Goal: Use online tool/utility: Utilize a website feature to perform a specific function

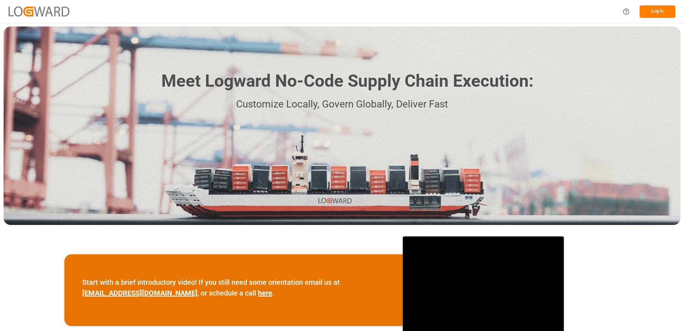
click at [646, 10] on button "Log In" at bounding box center [658, 11] width 36 height 13
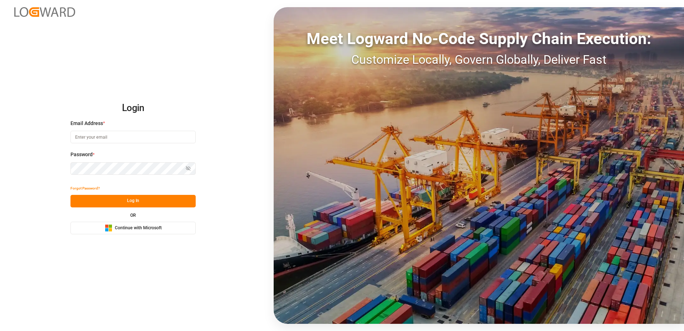
click at [87, 138] on input at bounding box center [133, 137] width 125 height 13
type input "[EMAIL_ADDRESS][PERSON_NAME][DOMAIN_NAME]"
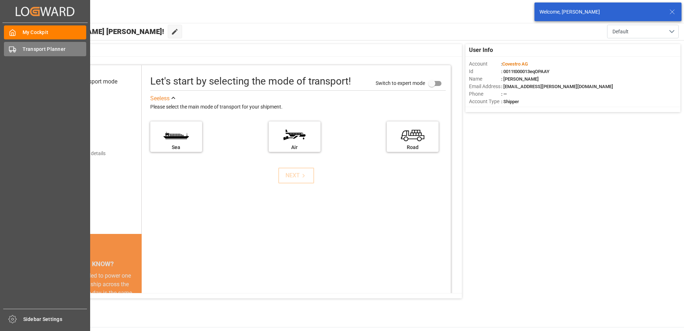
click at [29, 50] on span "Transport Planner" at bounding box center [55, 49] width 64 height 8
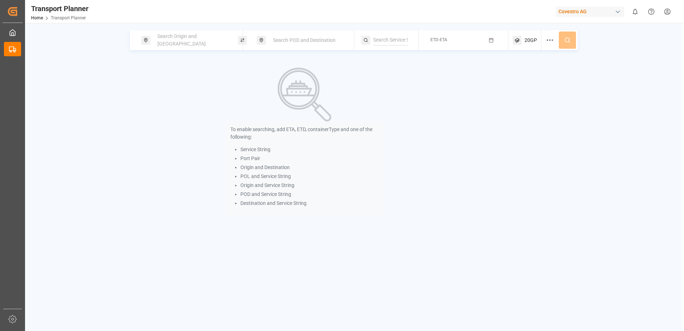
click at [166, 40] on span "Search Origin and [GEOGRAPHIC_DATA]" at bounding box center [181, 39] width 48 height 13
drag, startPoint x: 166, startPoint y: 95, endPoint x: 189, endPoint y: 78, distance: 27.9
click at [166, 96] on span "NWC / EU" at bounding box center [169, 99] width 21 height 6
type input "NWC / EU"
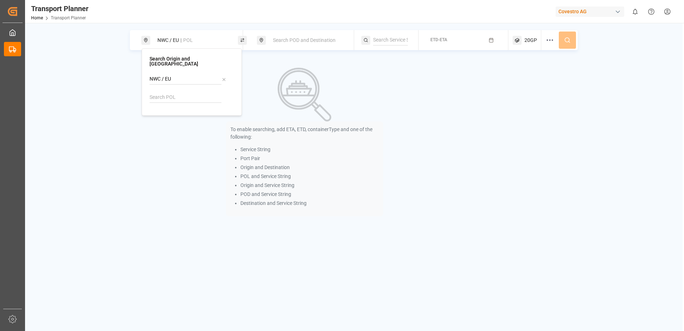
click at [290, 38] on span "Search POD and Destination" at bounding box center [304, 40] width 63 height 6
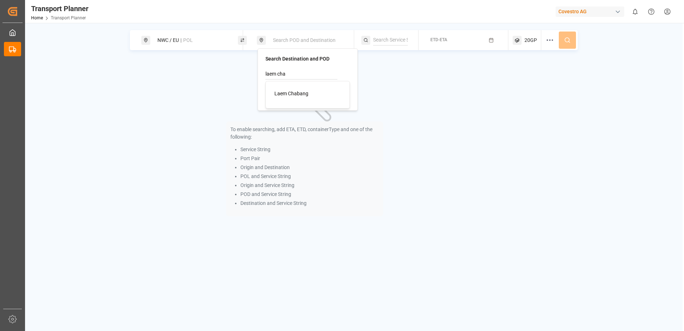
click at [286, 96] on span "Laem Chabang" at bounding box center [292, 94] width 34 height 6
type input "Laem Chabang"
click at [446, 39] on span "ETD-ETA" at bounding box center [439, 39] width 17 height 5
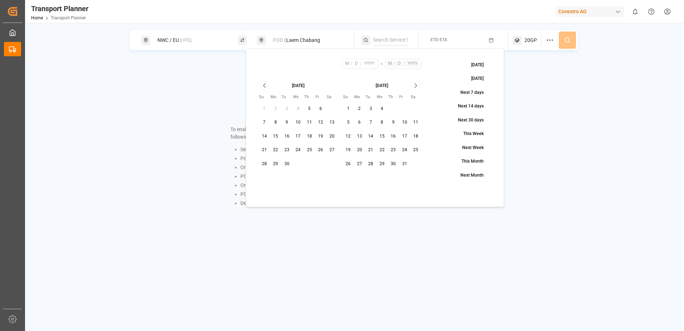
click at [263, 150] on button "21" at bounding box center [264, 149] width 11 height 11
type input "9"
type input "21"
type input "2025"
click at [406, 164] on button "31" at bounding box center [404, 163] width 11 height 11
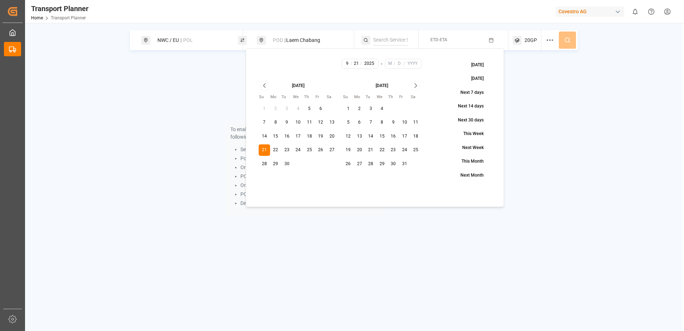
type input "10"
type input "31"
type input "2025"
click at [418, 86] on icon "Go to next month" at bounding box center [416, 85] width 8 height 9
click at [415, 162] on button "29" at bounding box center [416, 163] width 11 height 11
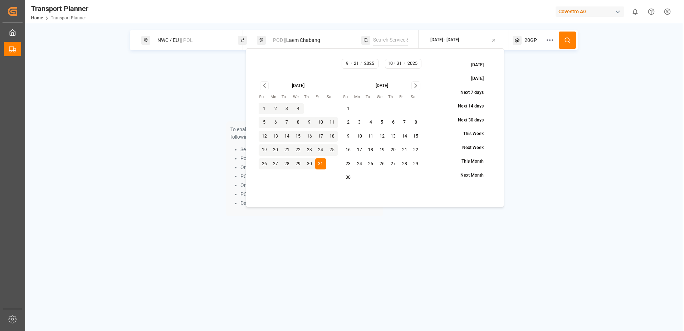
type input "11"
type input "29"
click at [564, 40] on div "NWC / EU || POL POD || Laem Chabang [DATE] - [DATE] 20GP" at bounding box center [354, 40] width 448 height 20
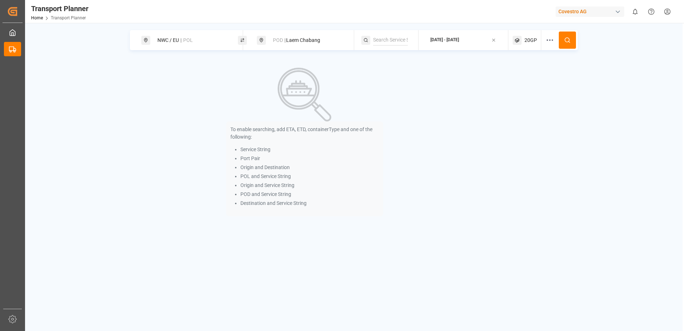
click at [565, 40] on circle at bounding box center [567, 40] width 4 height 4
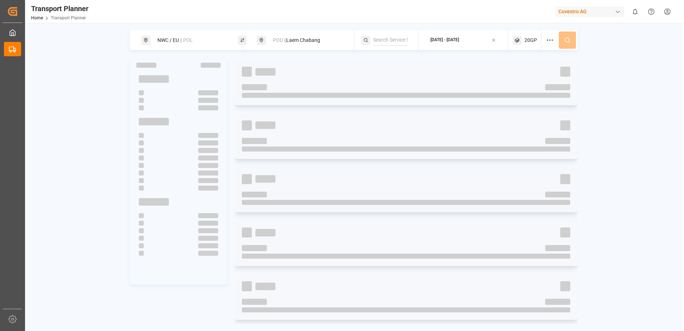
click at [529, 39] on span "20GP" at bounding box center [531, 41] width 13 height 8
click at [526, 72] on small "20GP" at bounding box center [513, 74] width 25 height 5
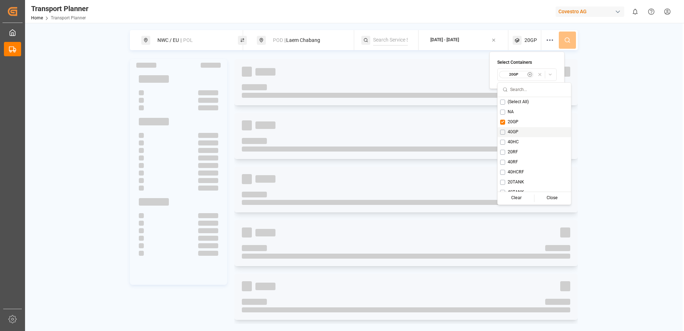
click at [503, 133] on button "Suggestions" at bounding box center [502, 132] width 5 height 5
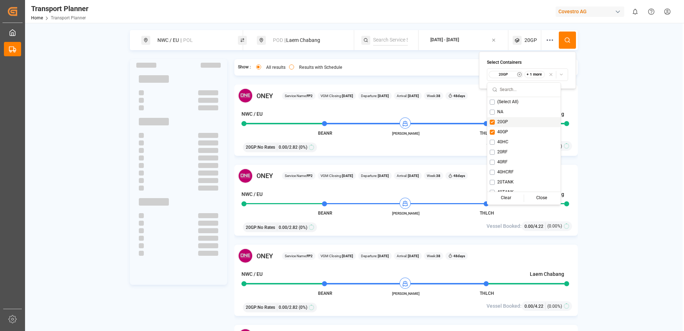
click at [492, 121] on button "Suggestions" at bounding box center [492, 122] width 5 height 5
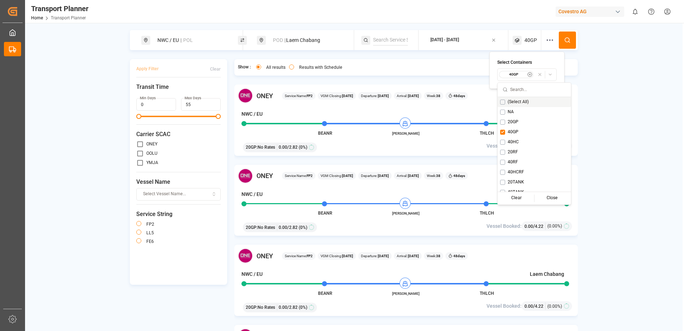
click at [568, 36] on button at bounding box center [567, 39] width 17 height 17
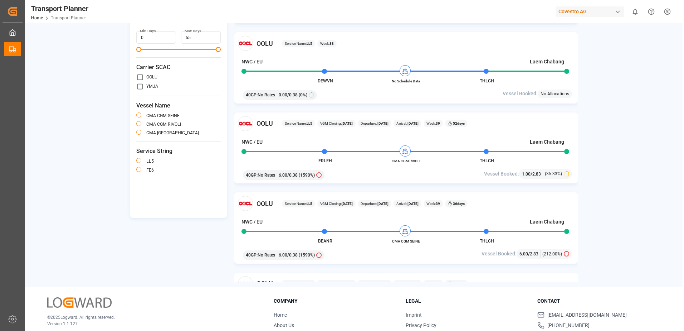
scroll to position [72, 0]
